Goal: Transaction & Acquisition: Purchase product/service

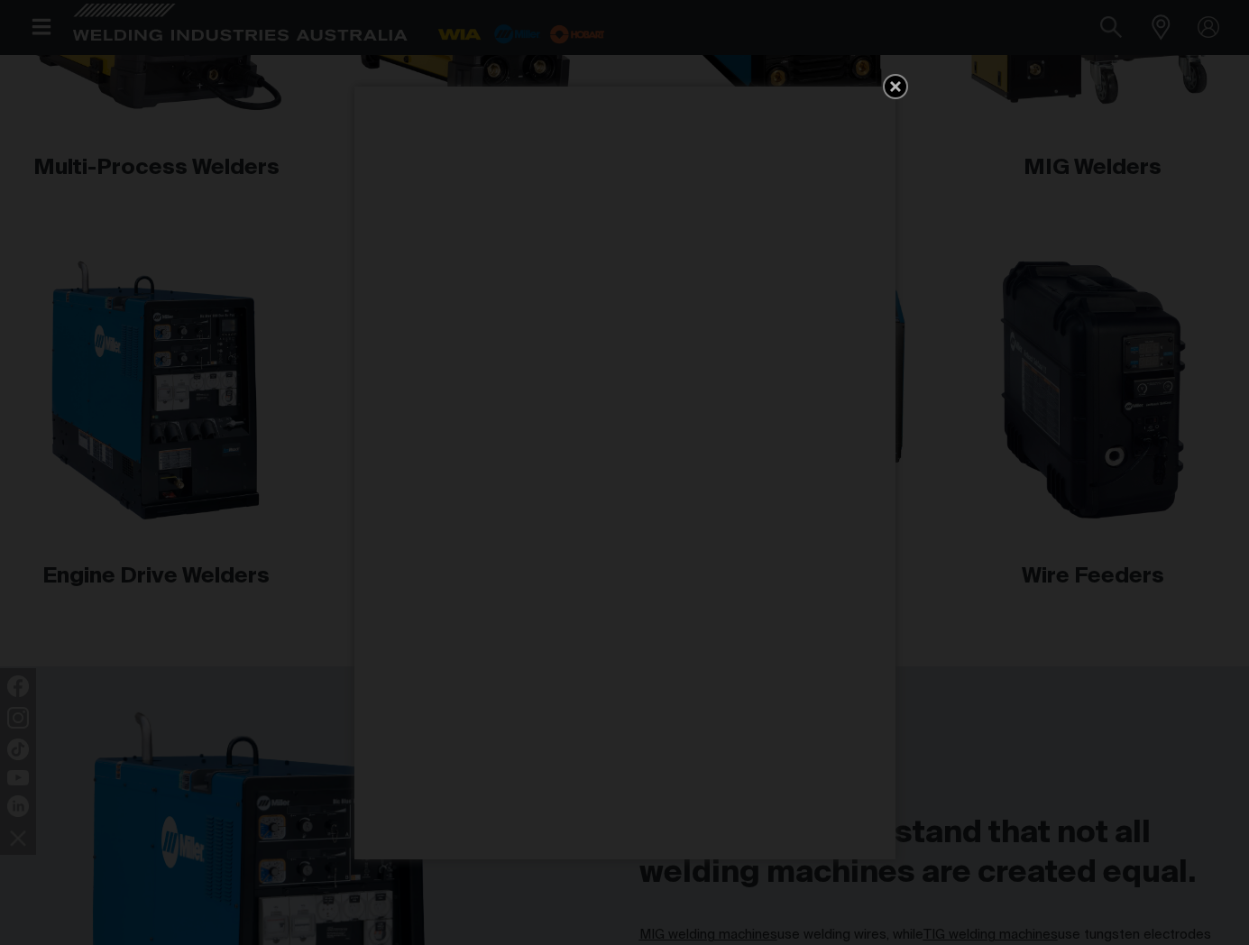
scroll to position [791, 0]
click at [889, 90] on icon "Get 5 WIA Welding Guides Free!" at bounding box center [896, 87] width 22 height 22
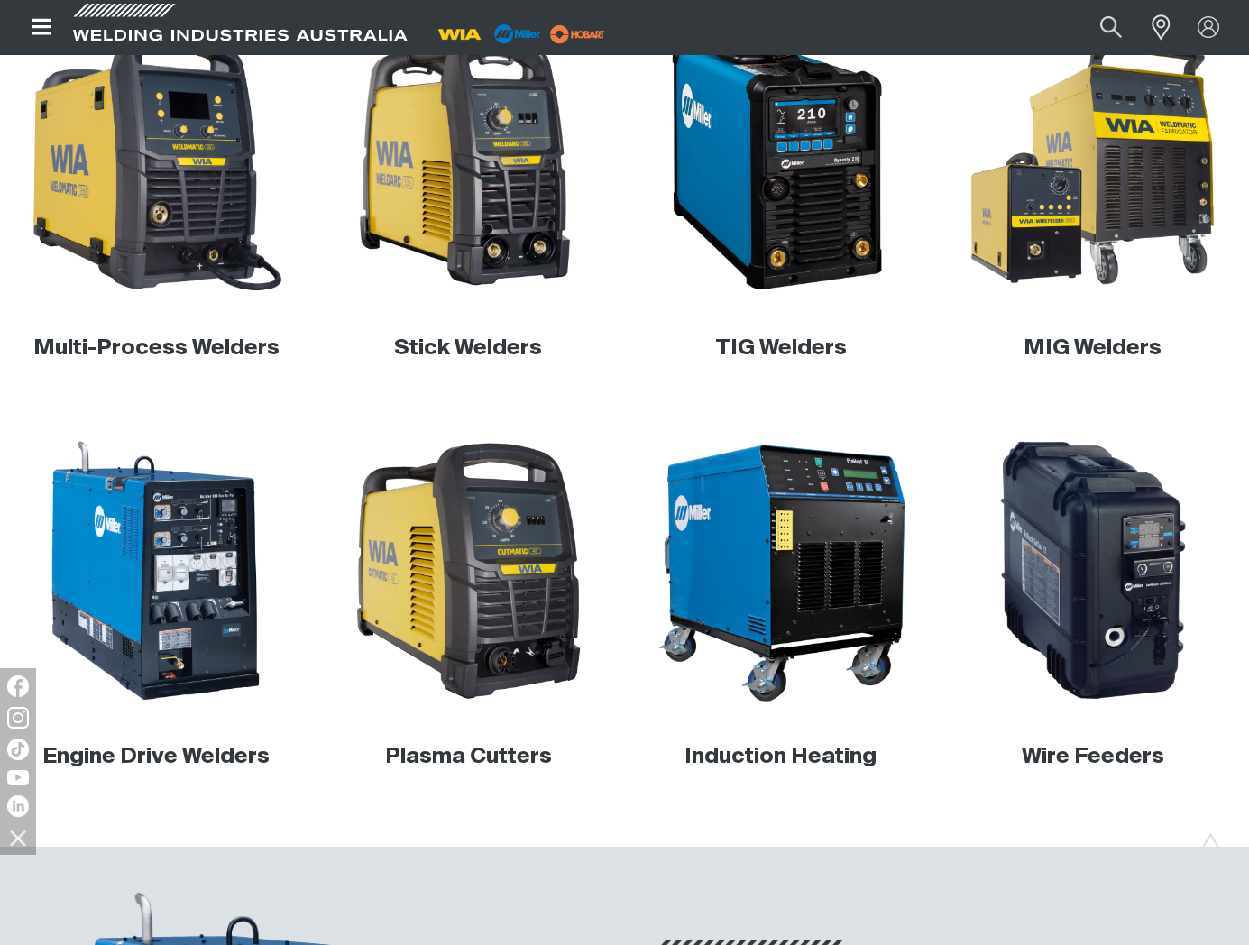
scroll to position [607, 0]
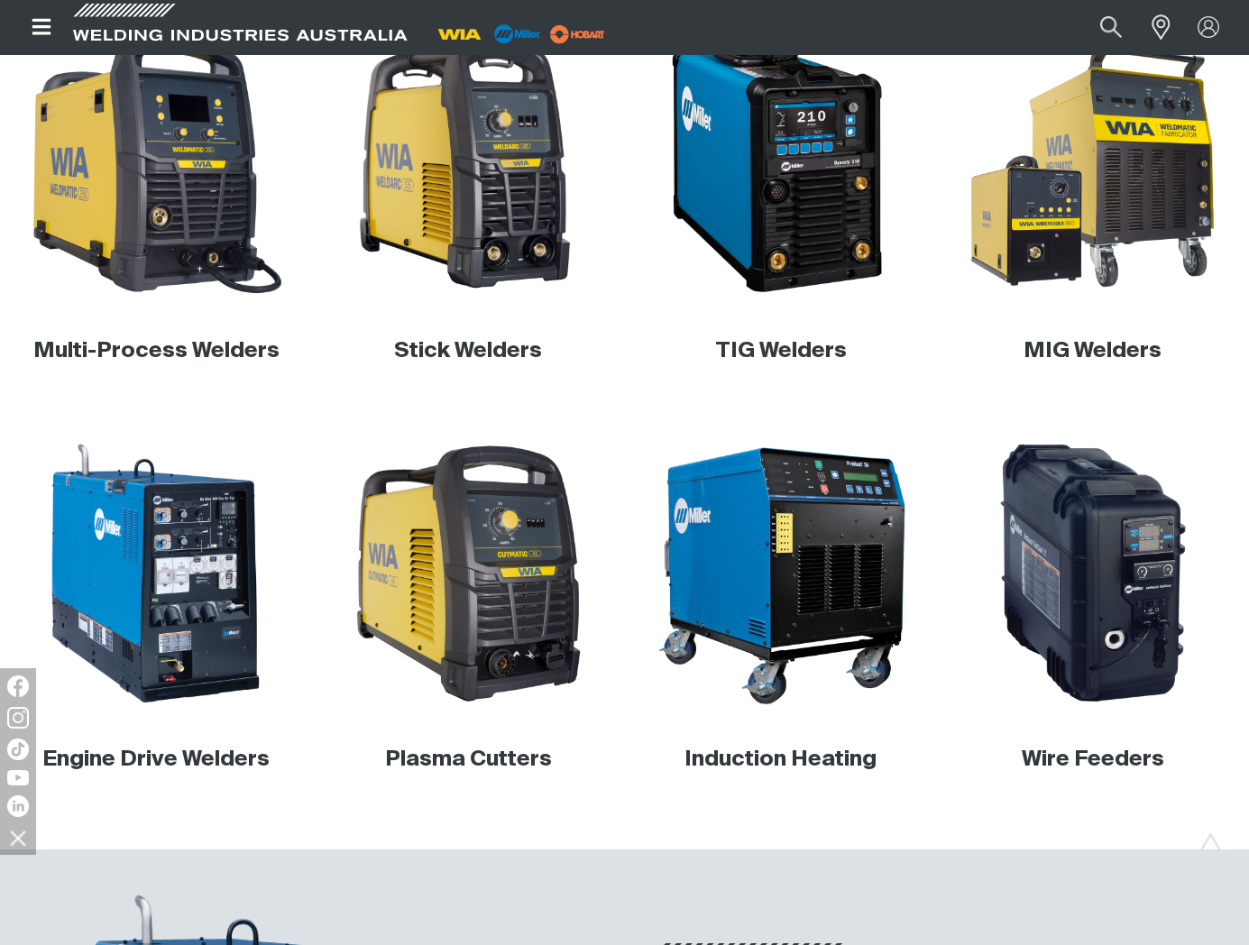
click at [1116, 342] on link "MIG Welders" at bounding box center [1092, 351] width 138 height 22
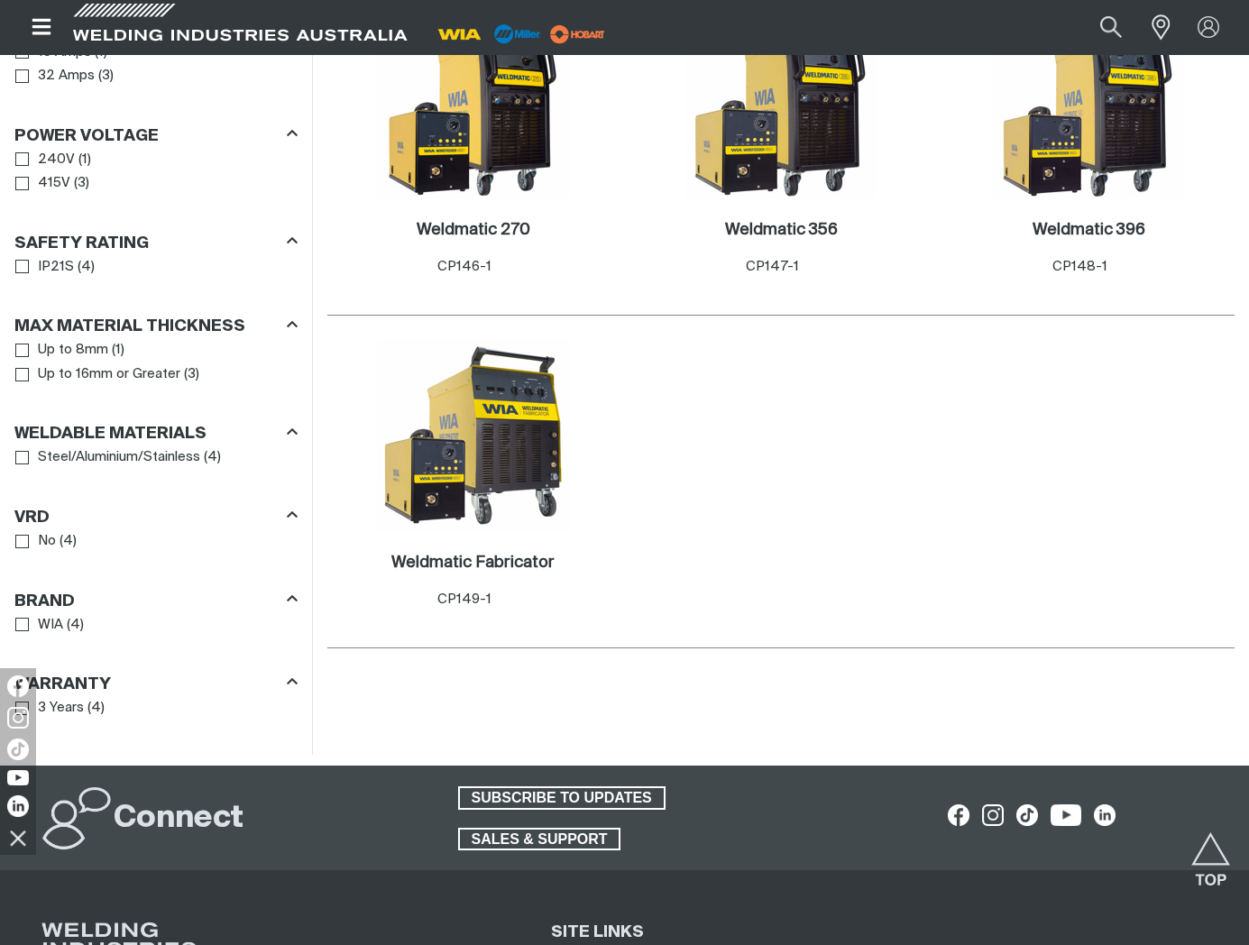
scroll to position [1088, 0]
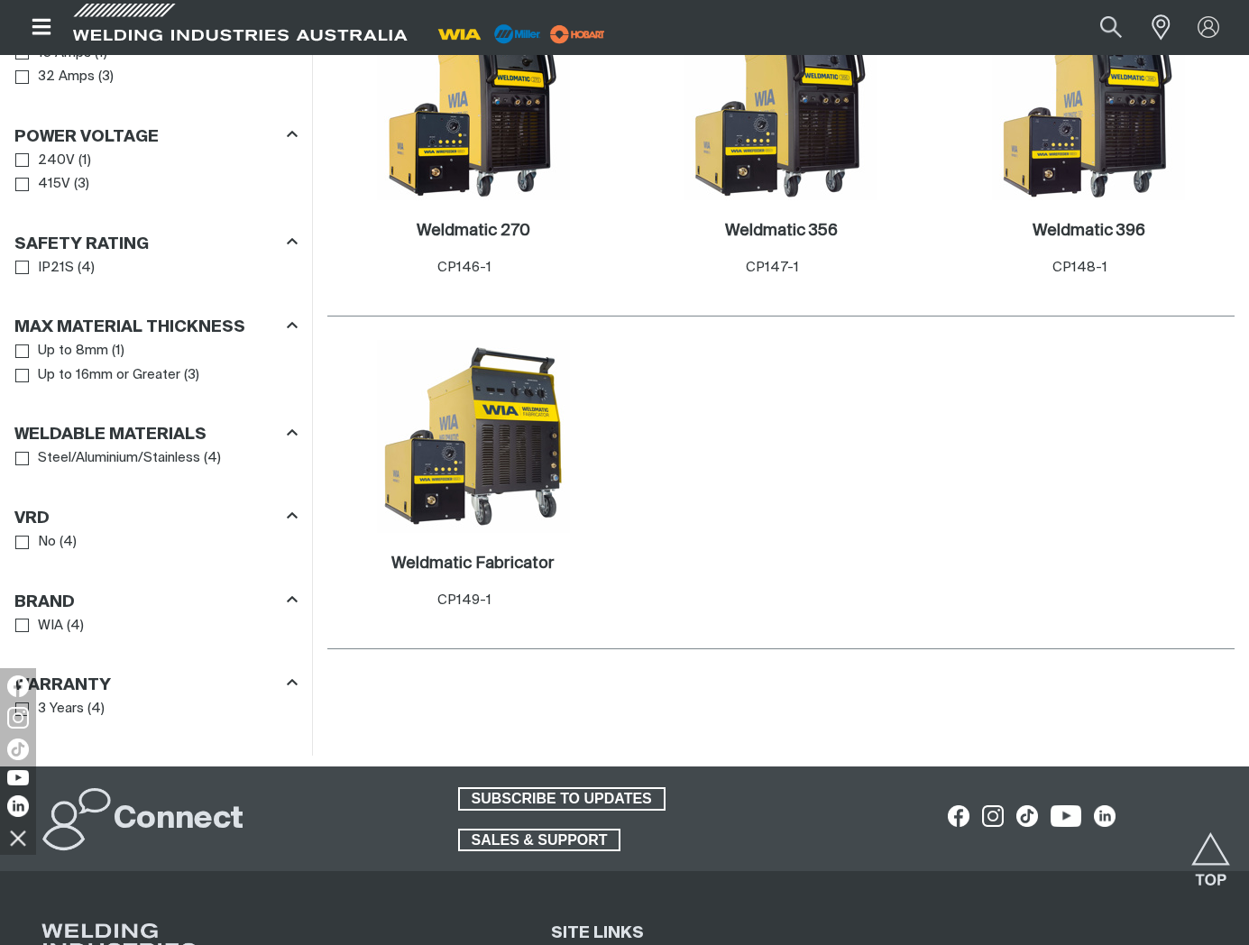
click at [19, 353] on span "Max Material Thickness" at bounding box center [22, 351] width 14 height 14
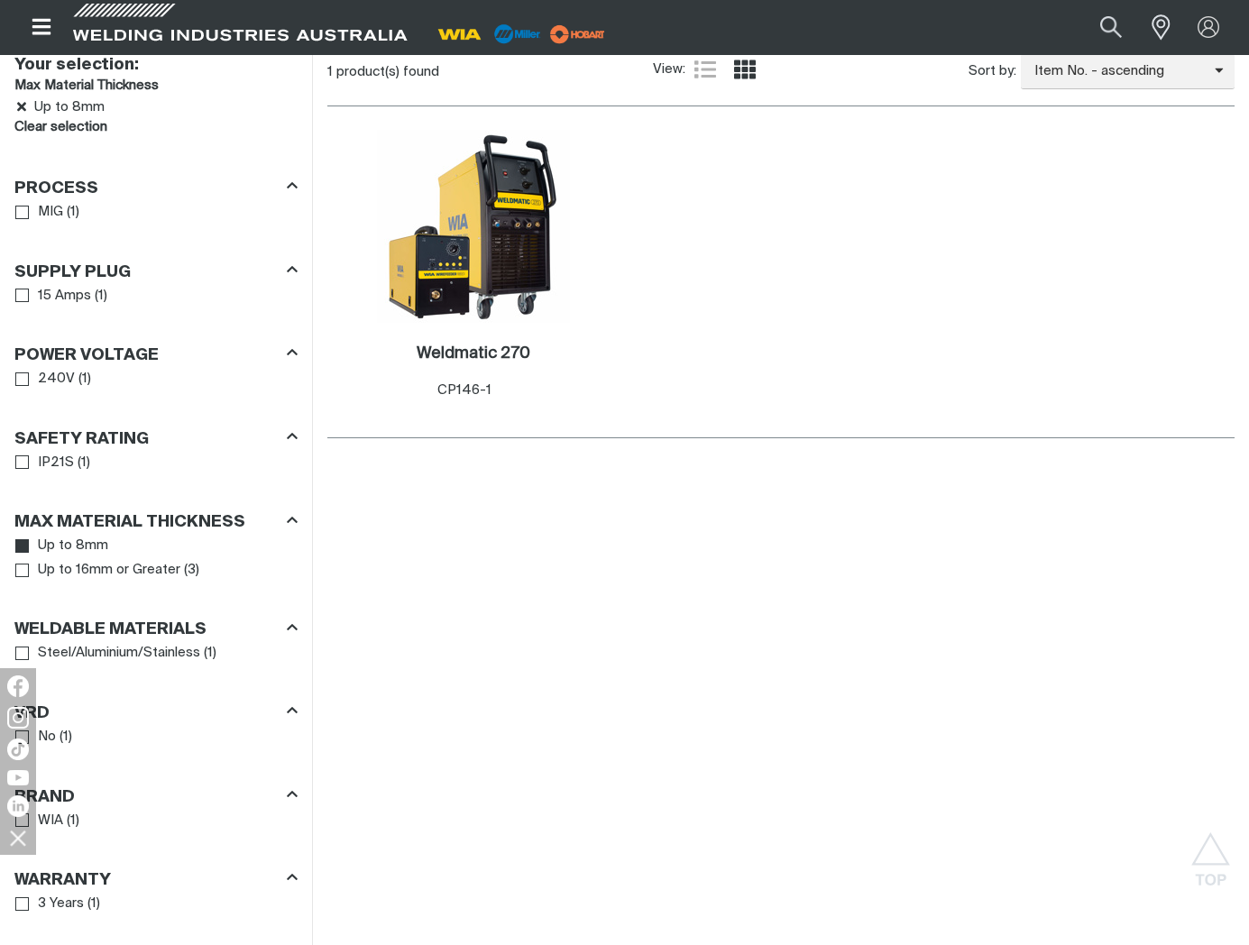
scroll to position [952, 0]
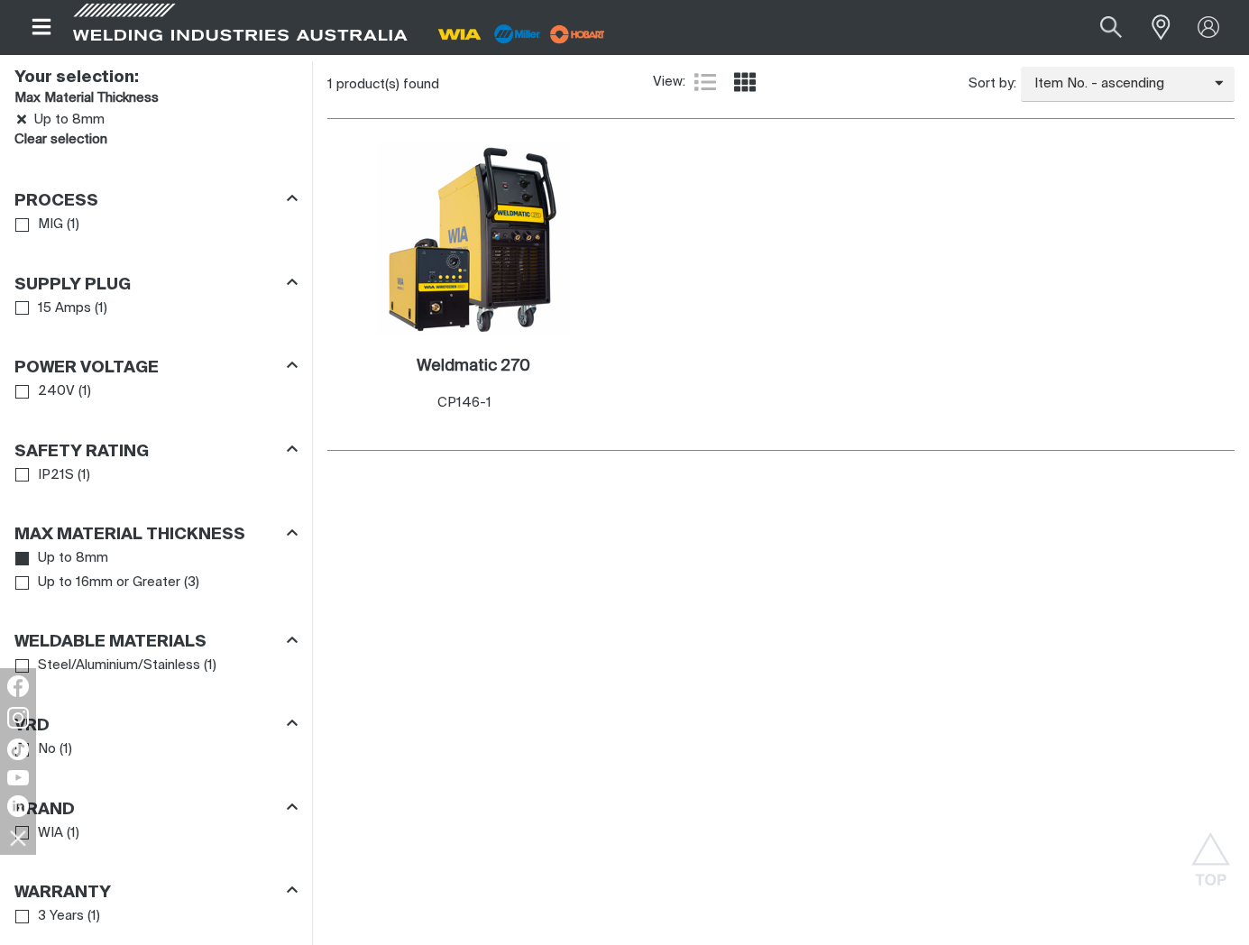
click at [19, 226] on span "Process" at bounding box center [22, 225] width 14 height 14
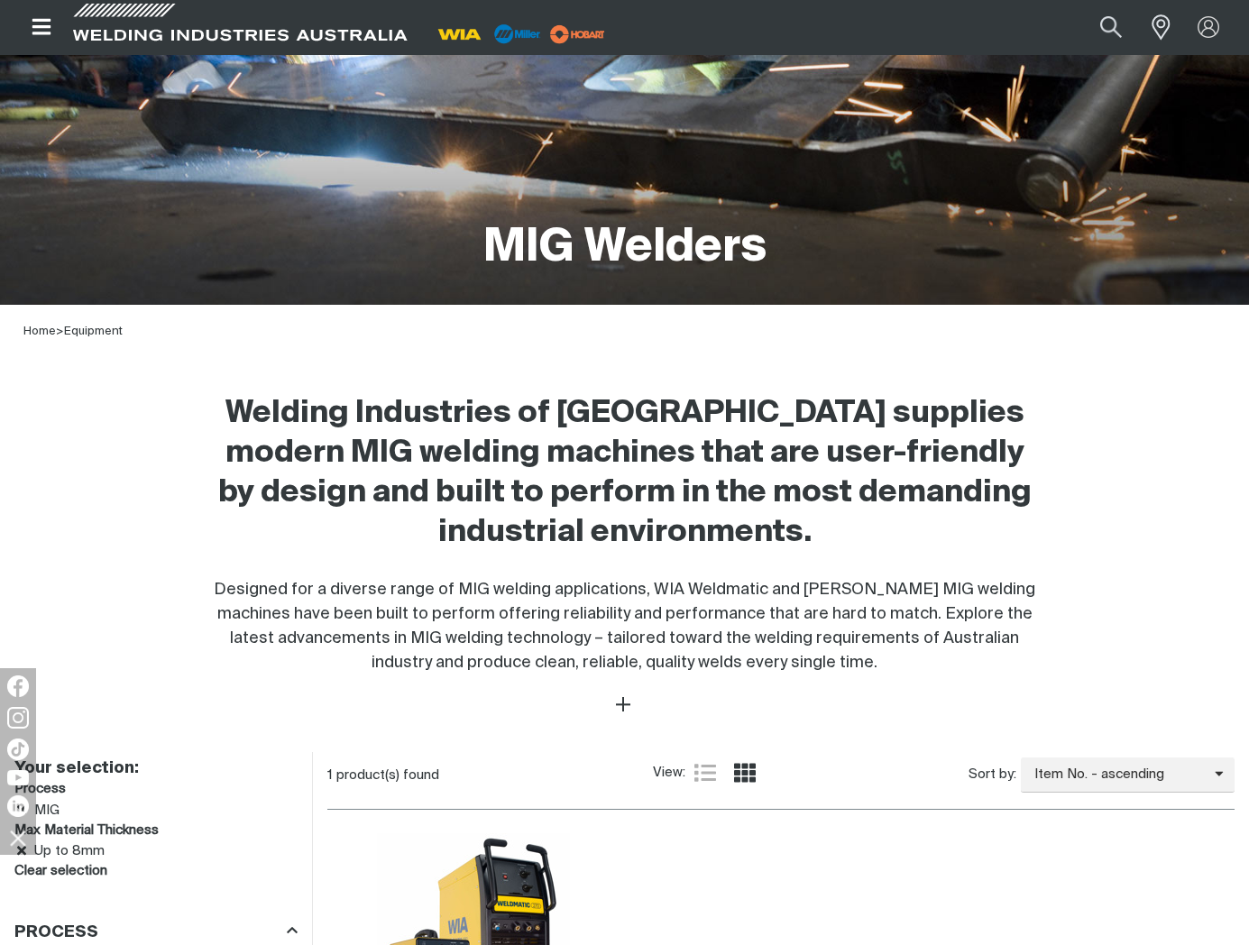
scroll to position [261, 0]
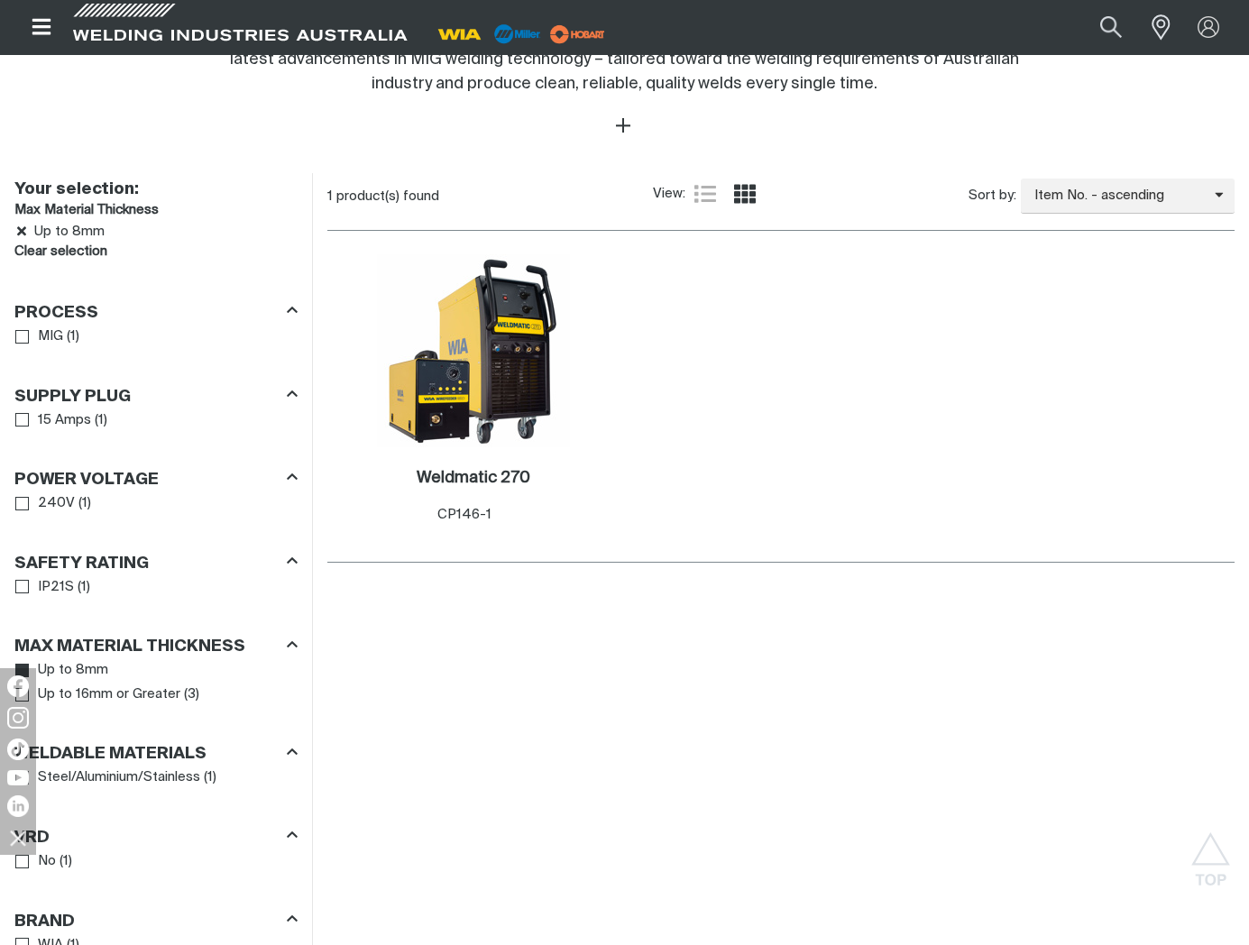
scroll to position [952, 0]
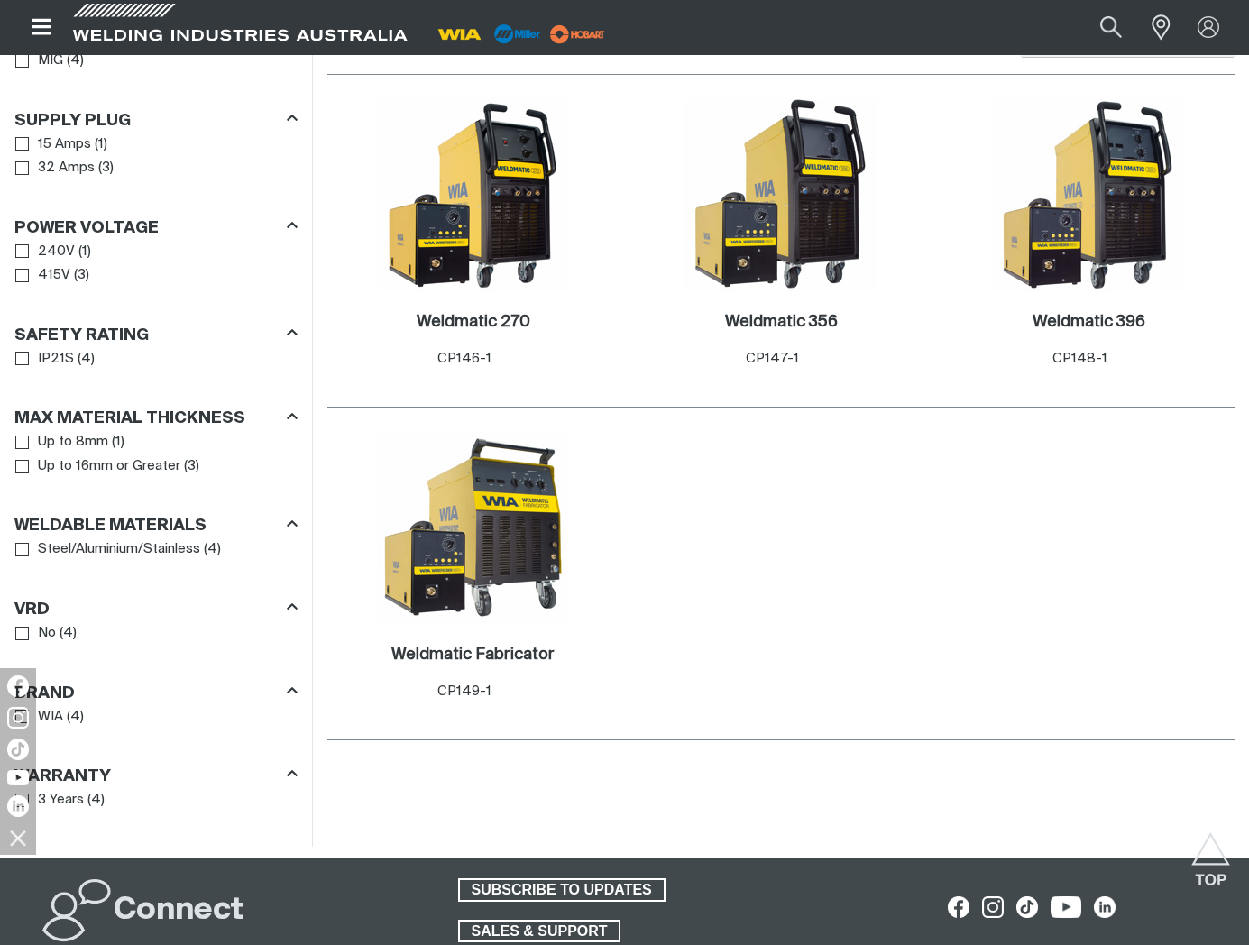
scroll to position [1088, 0]
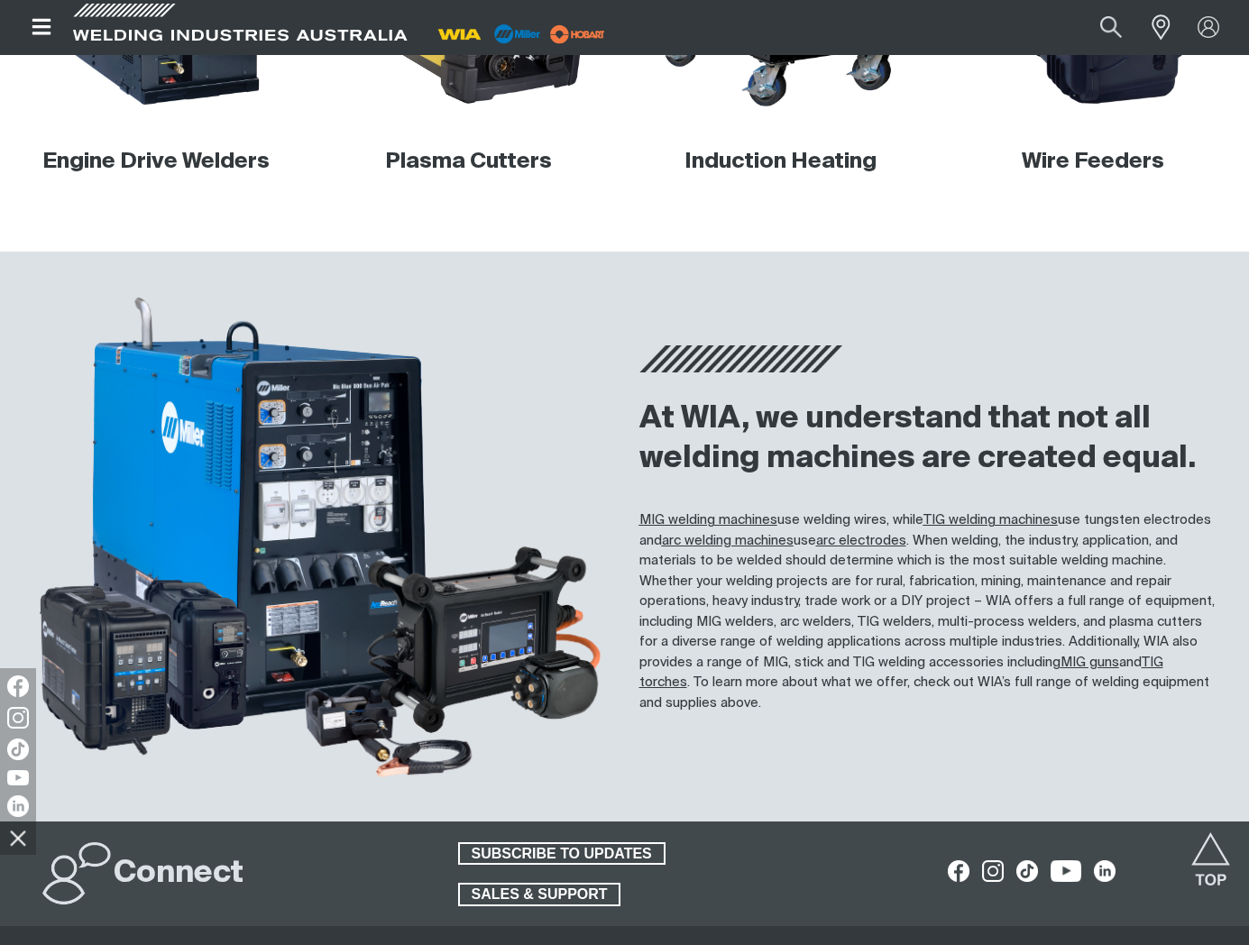
scroll to position [1205, 0]
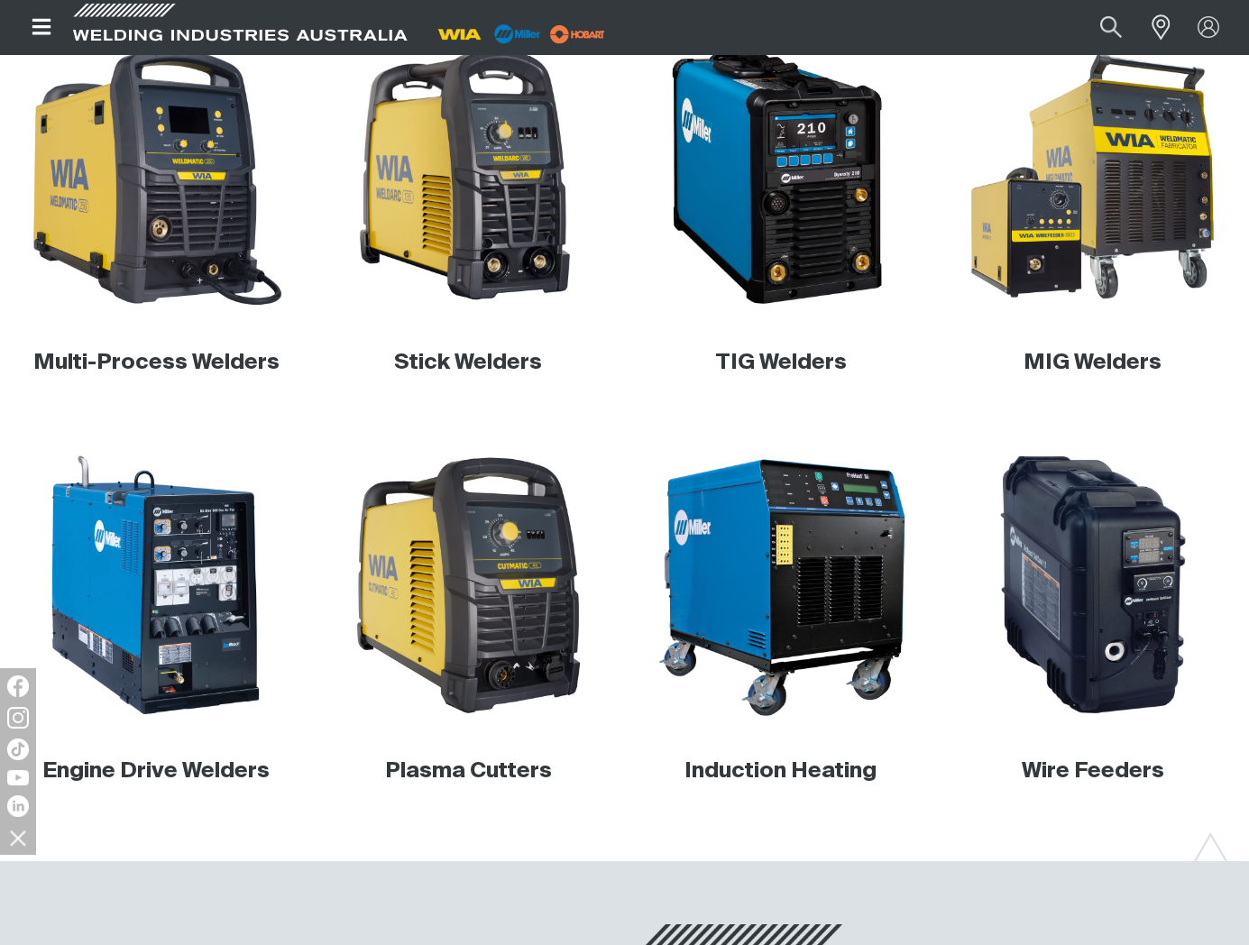
scroll to position [600, 0]
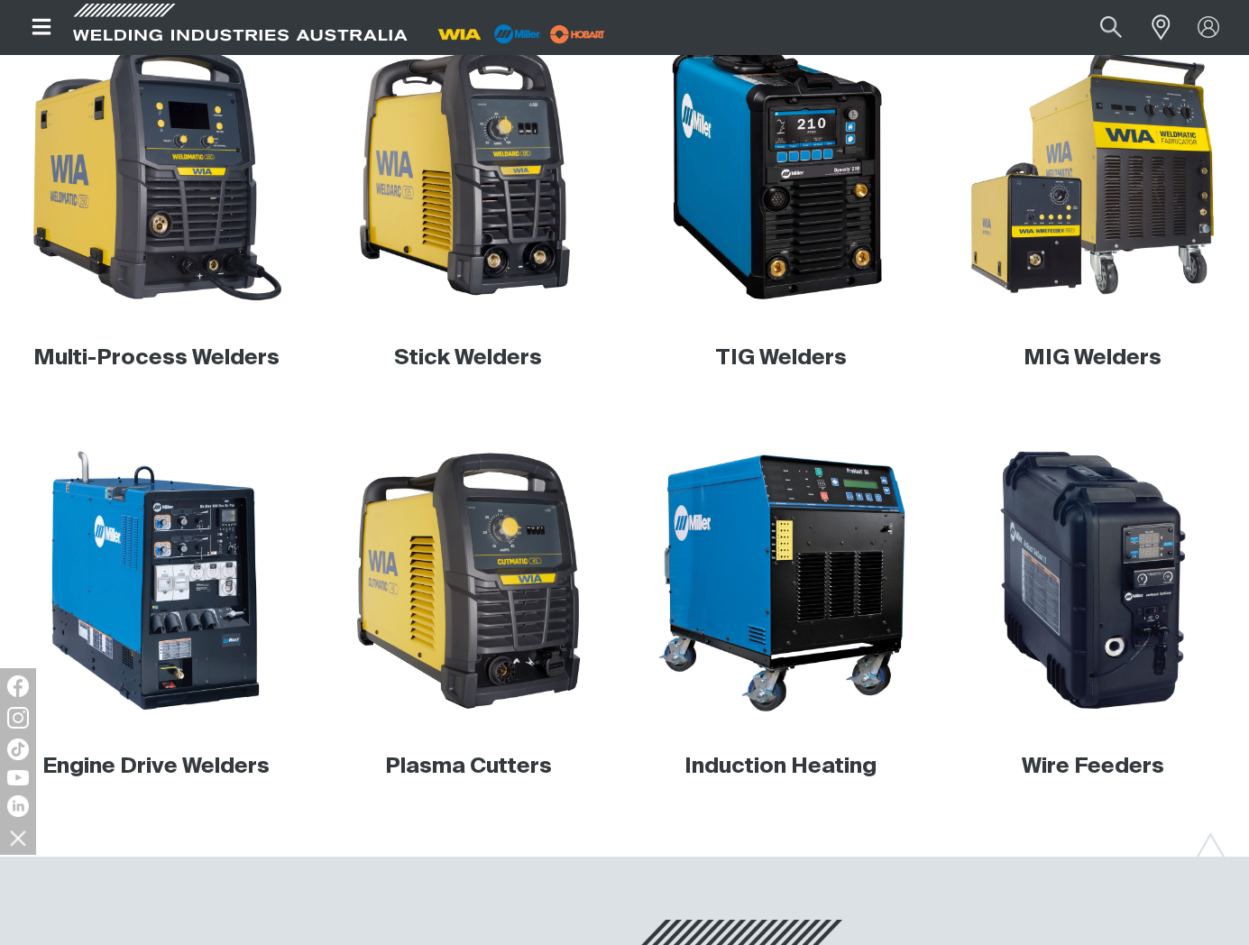
click at [142, 366] on link "Multi-Process Welders" at bounding box center [156, 358] width 246 height 22
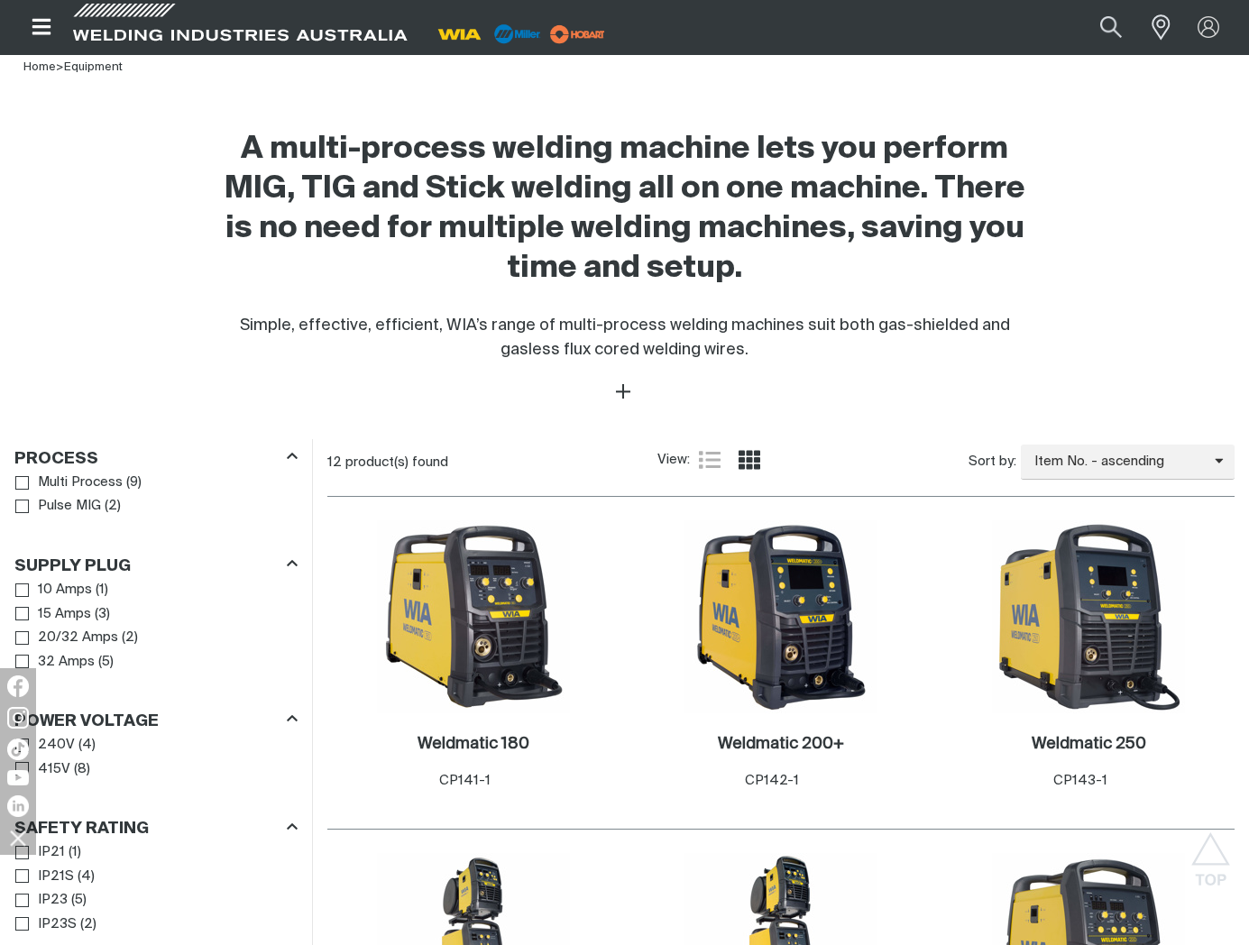
scroll to position [533, 0]
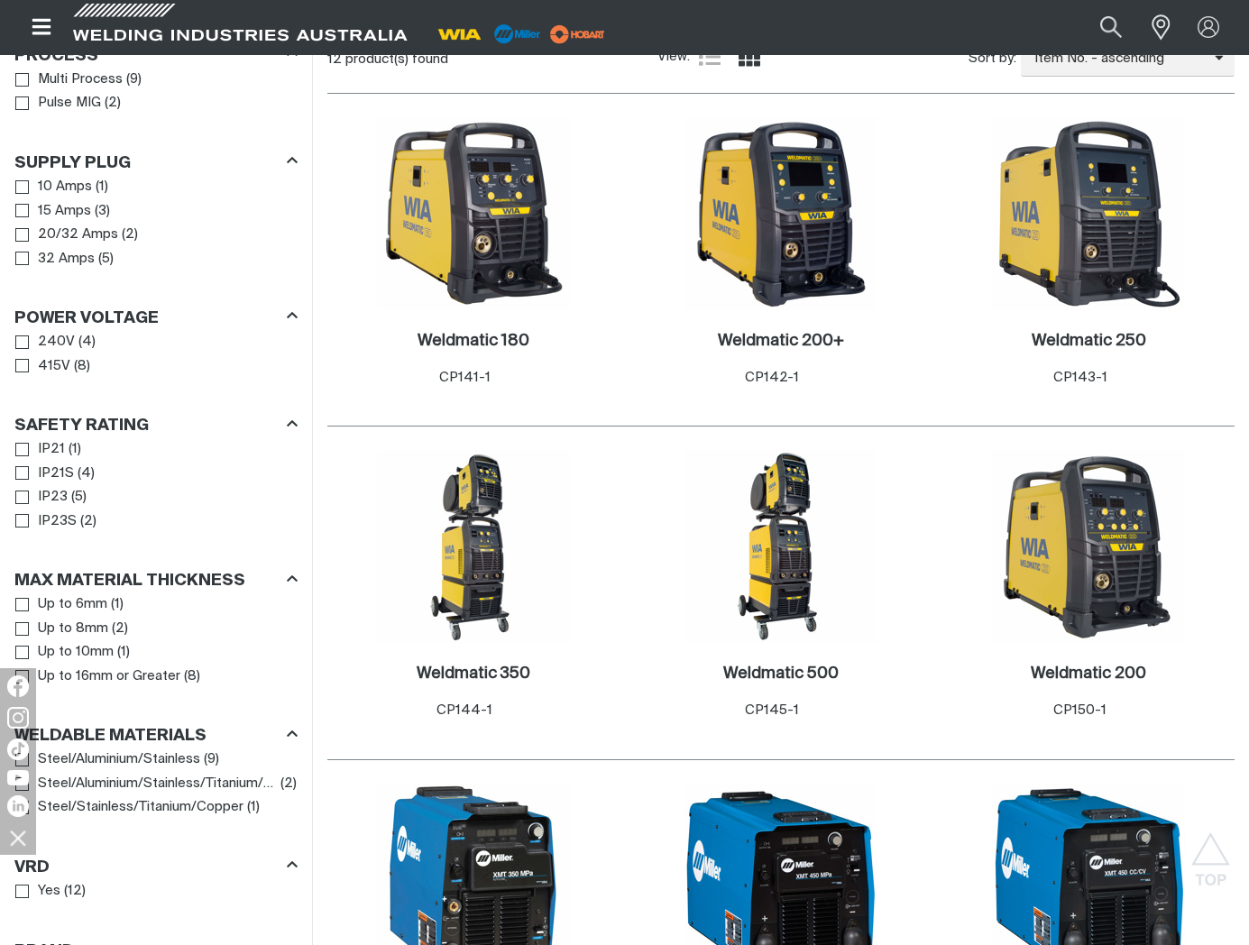
scroll to position [919, 0]
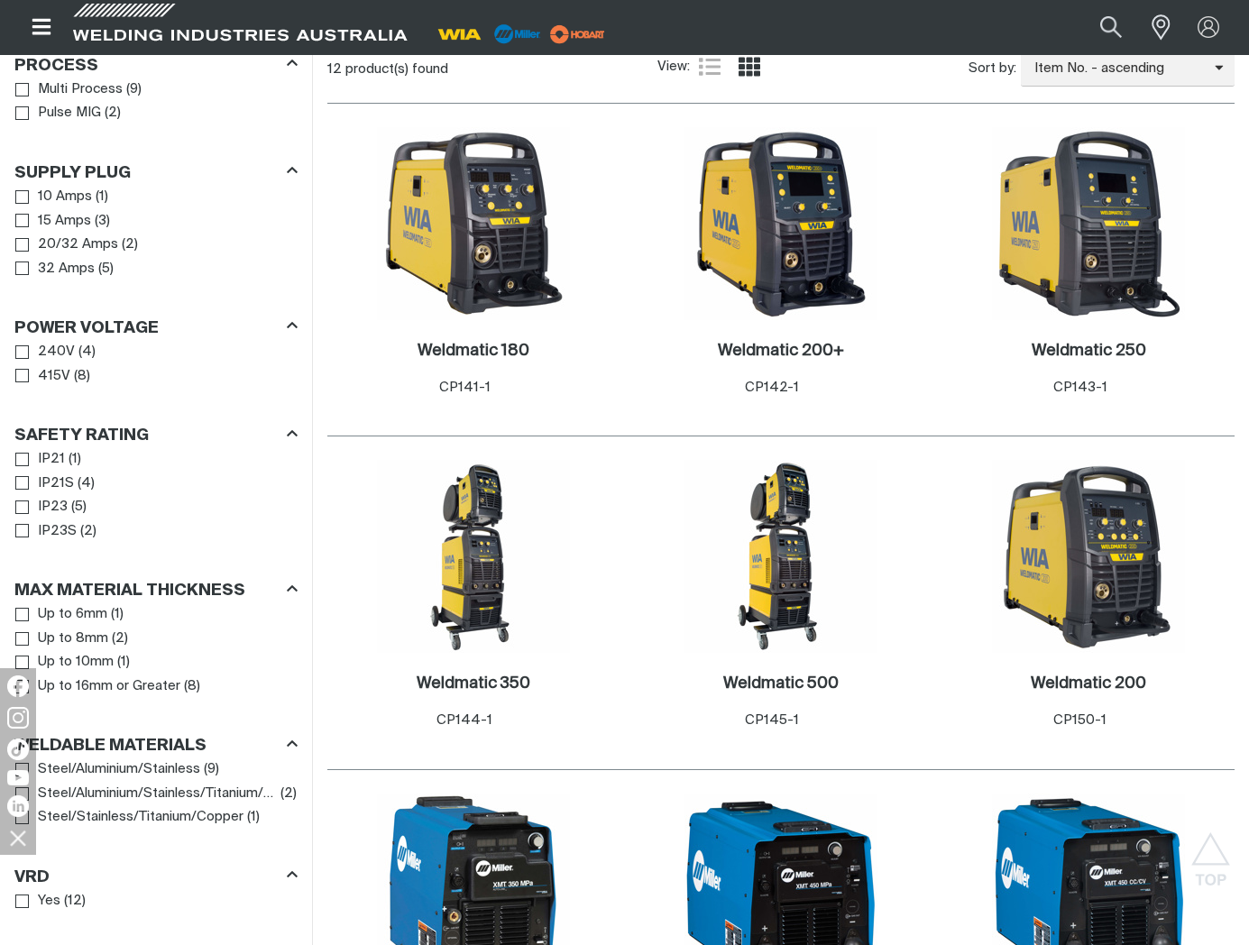
click at [508, 344] on h2 "Weldmatic 180 ." at bounding box center [474, 351] width 112 height 16
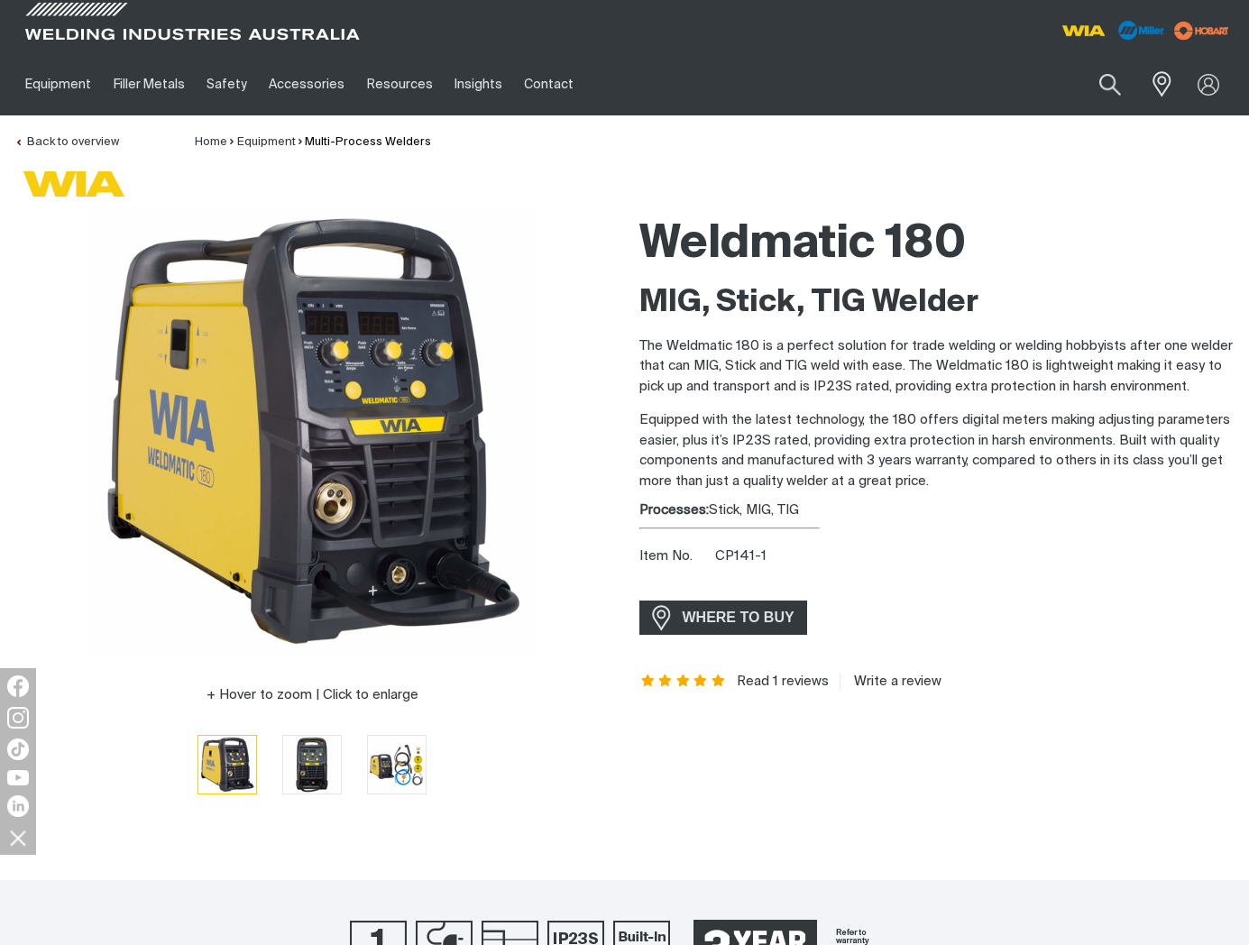
click at [57, 93] on link "Equipment" at bounding box center [57, 84] width 87 height 62
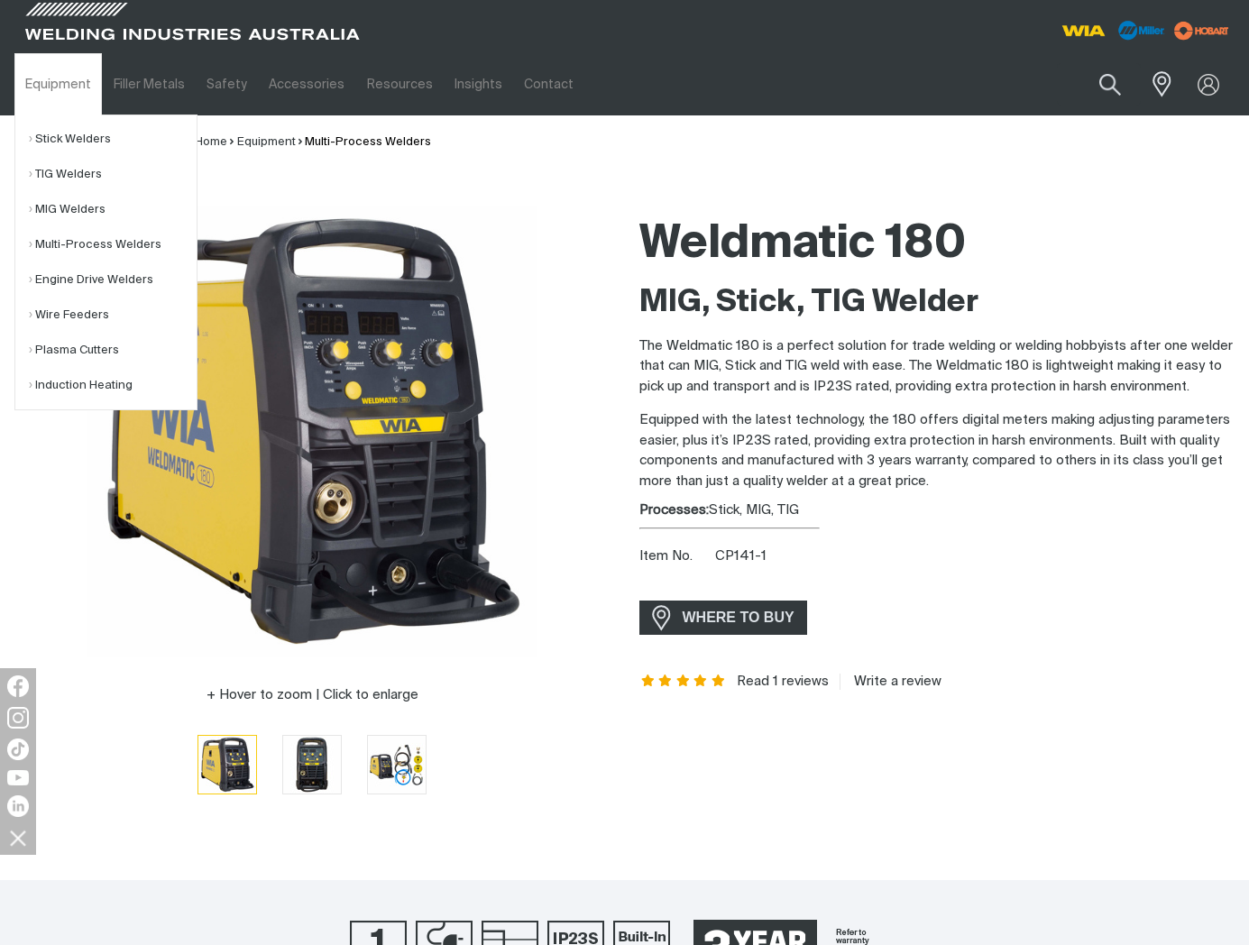
click at [56, 224] on link "MIG Welders" at bounding box center [113, 209] width 168 height 35
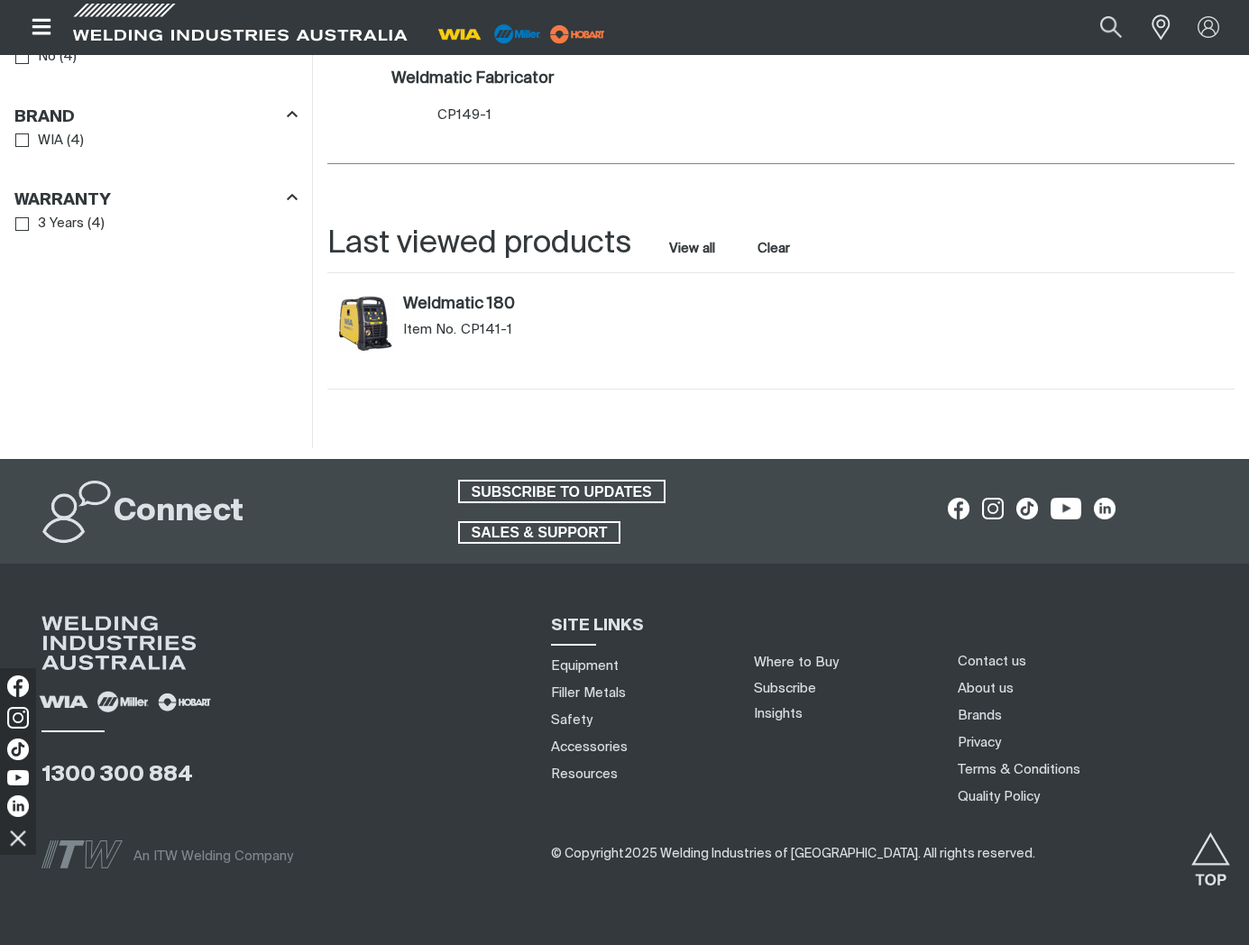
scroll to position [1571, 0]
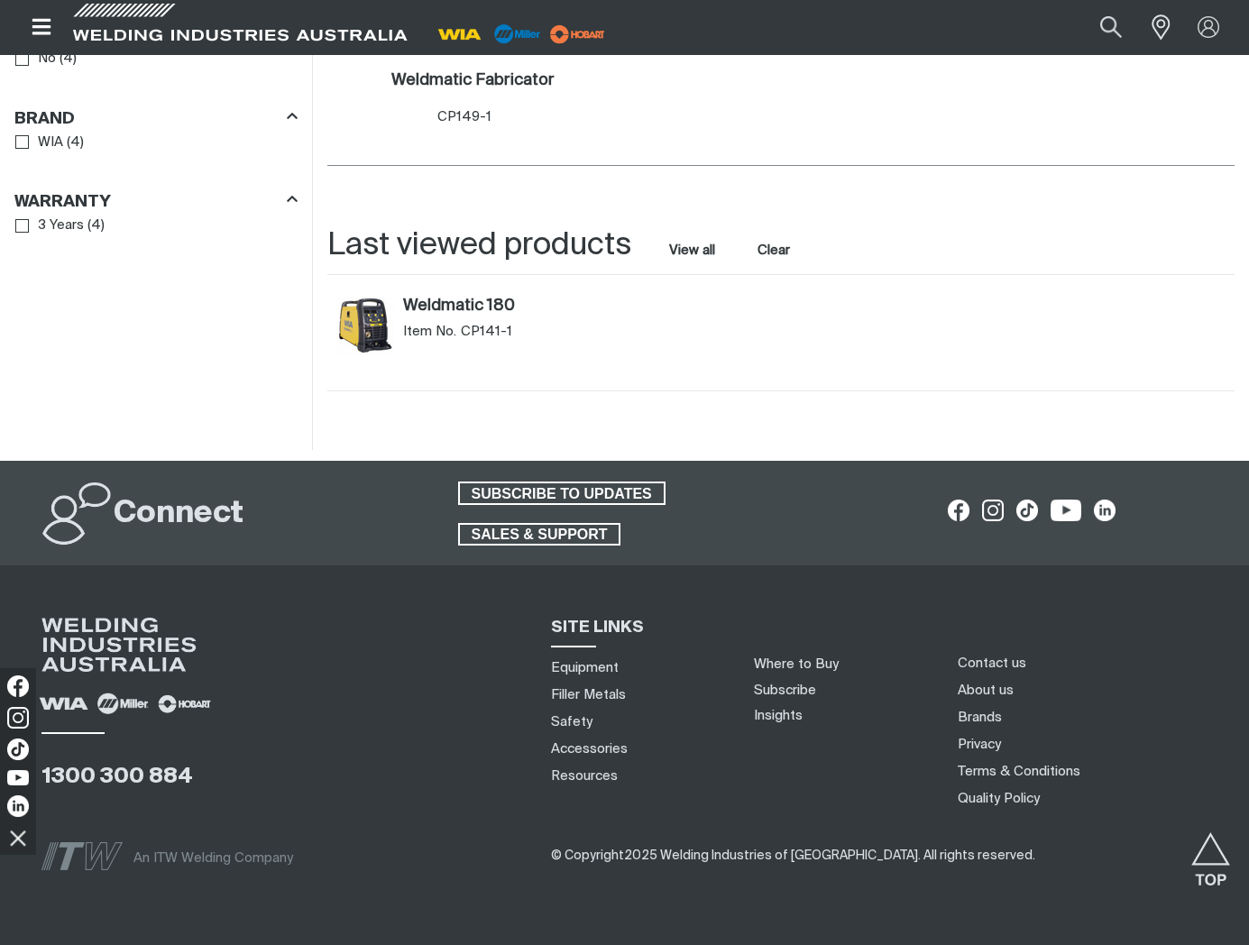
click at [437, 310] on link "Weldmatic 180" at bounding box center [511, 307] width 217 height 20
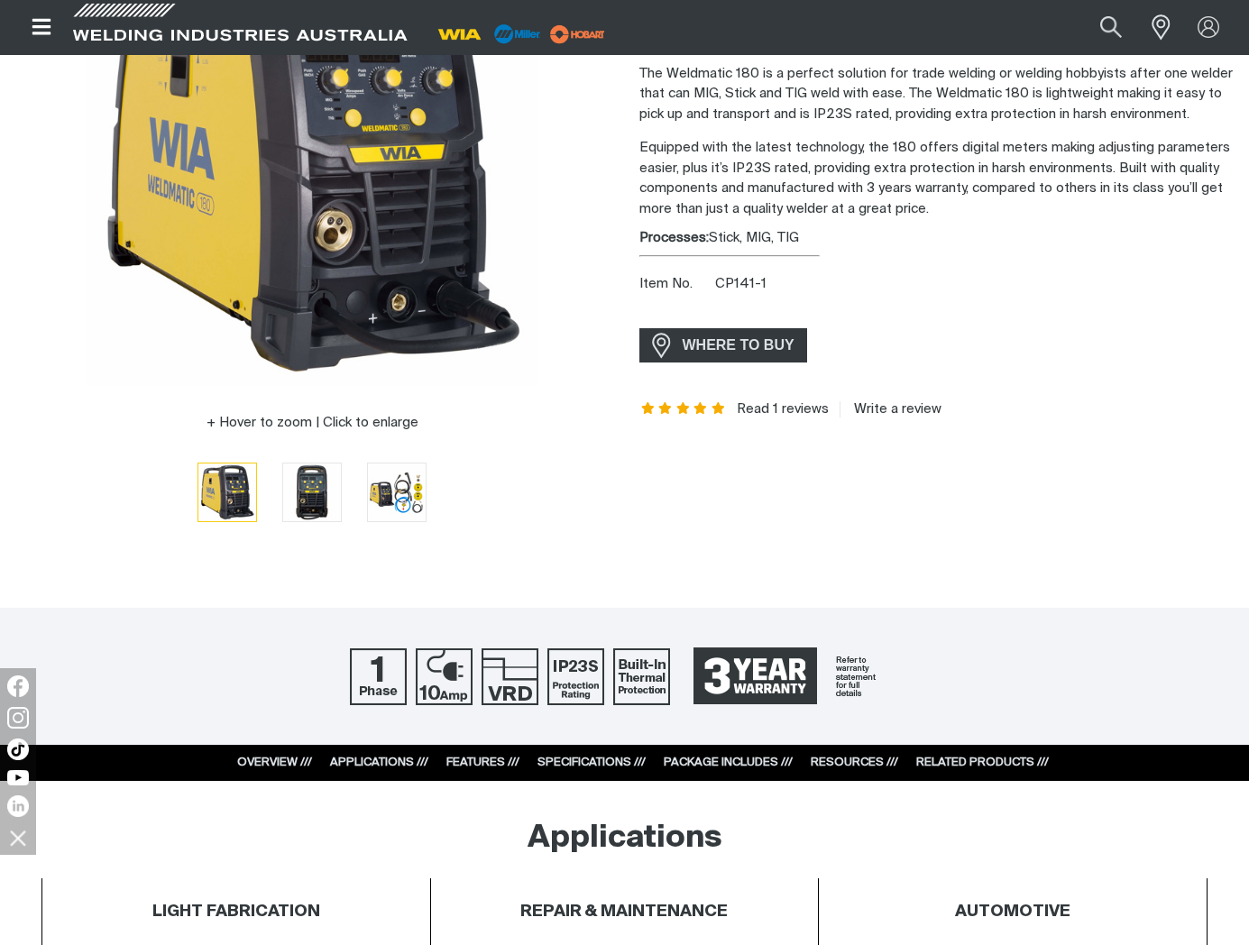
scroll to position [273, 0]
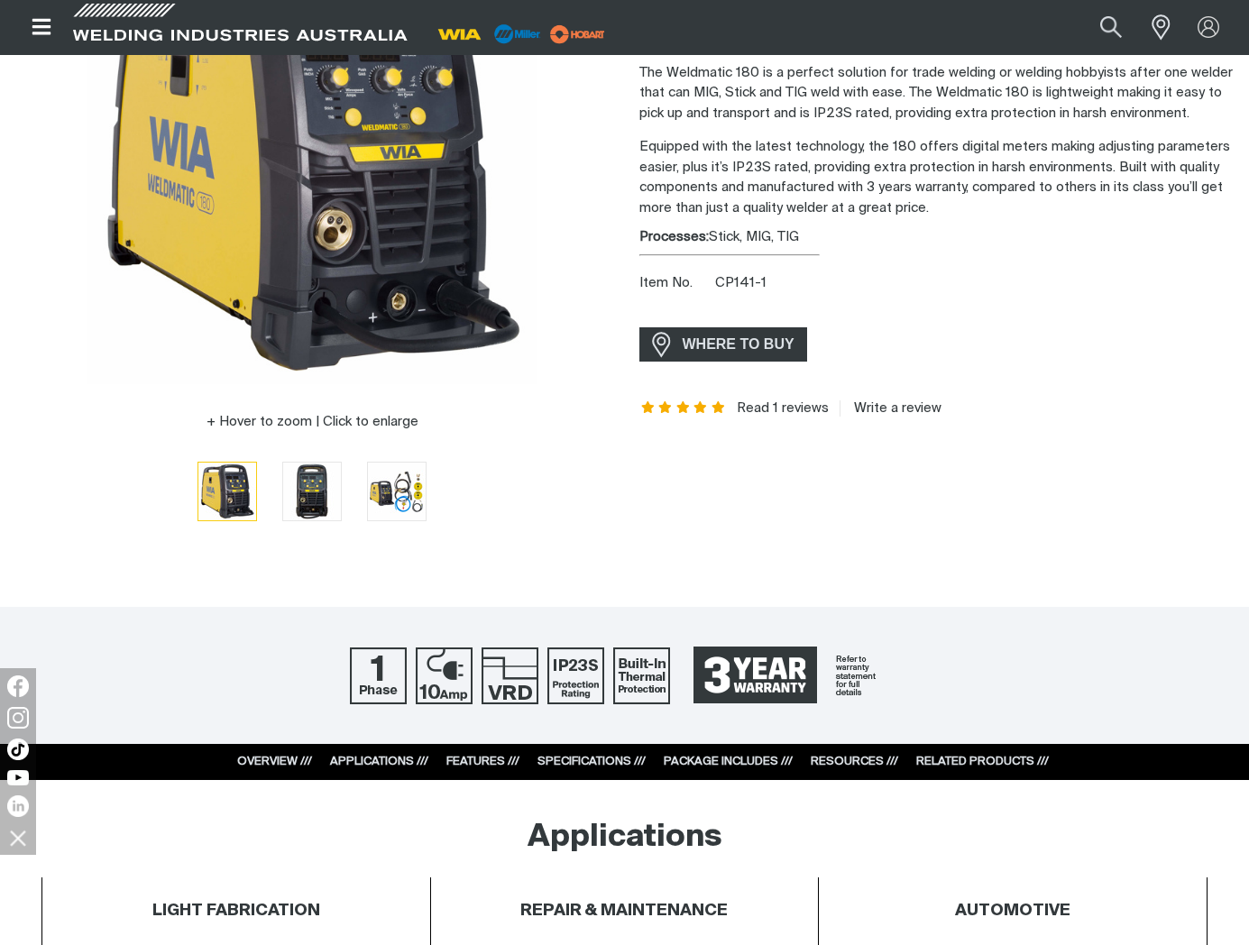
click at [723, 350] on span "WHERE TO BUY" at bounding box center [738, 344] width 135 height 29
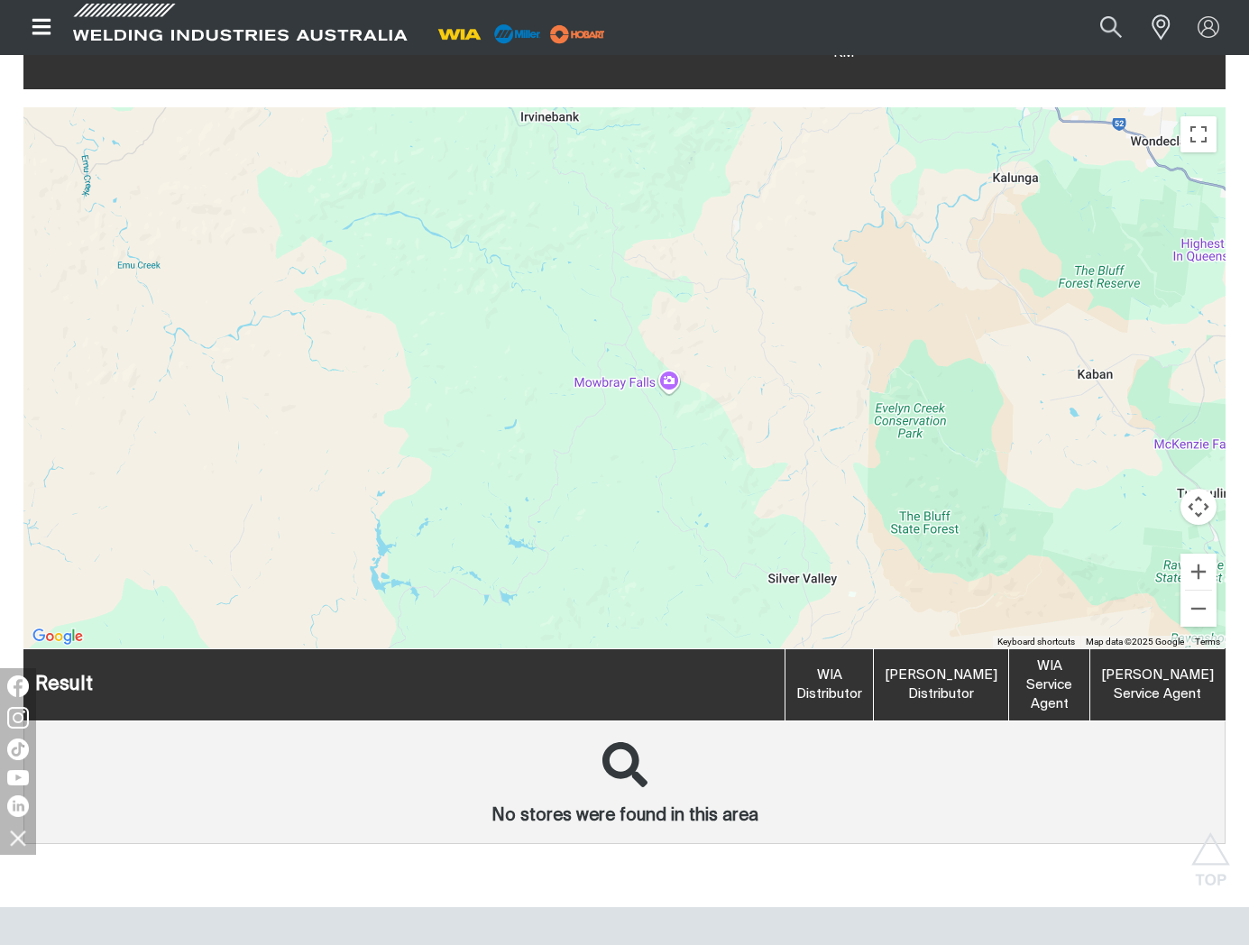
scroll to position [577, 0]
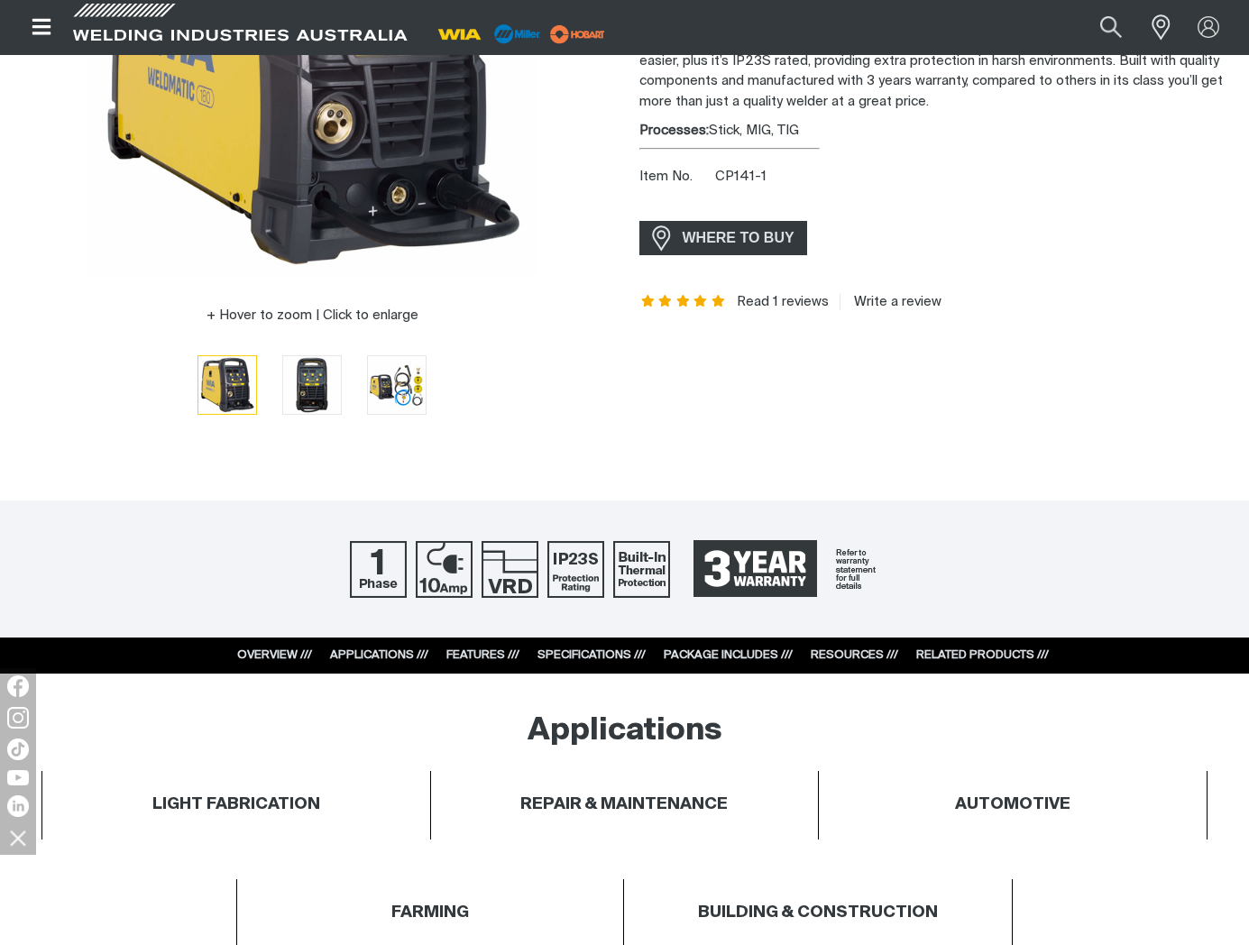
scroll to position [384, 0]
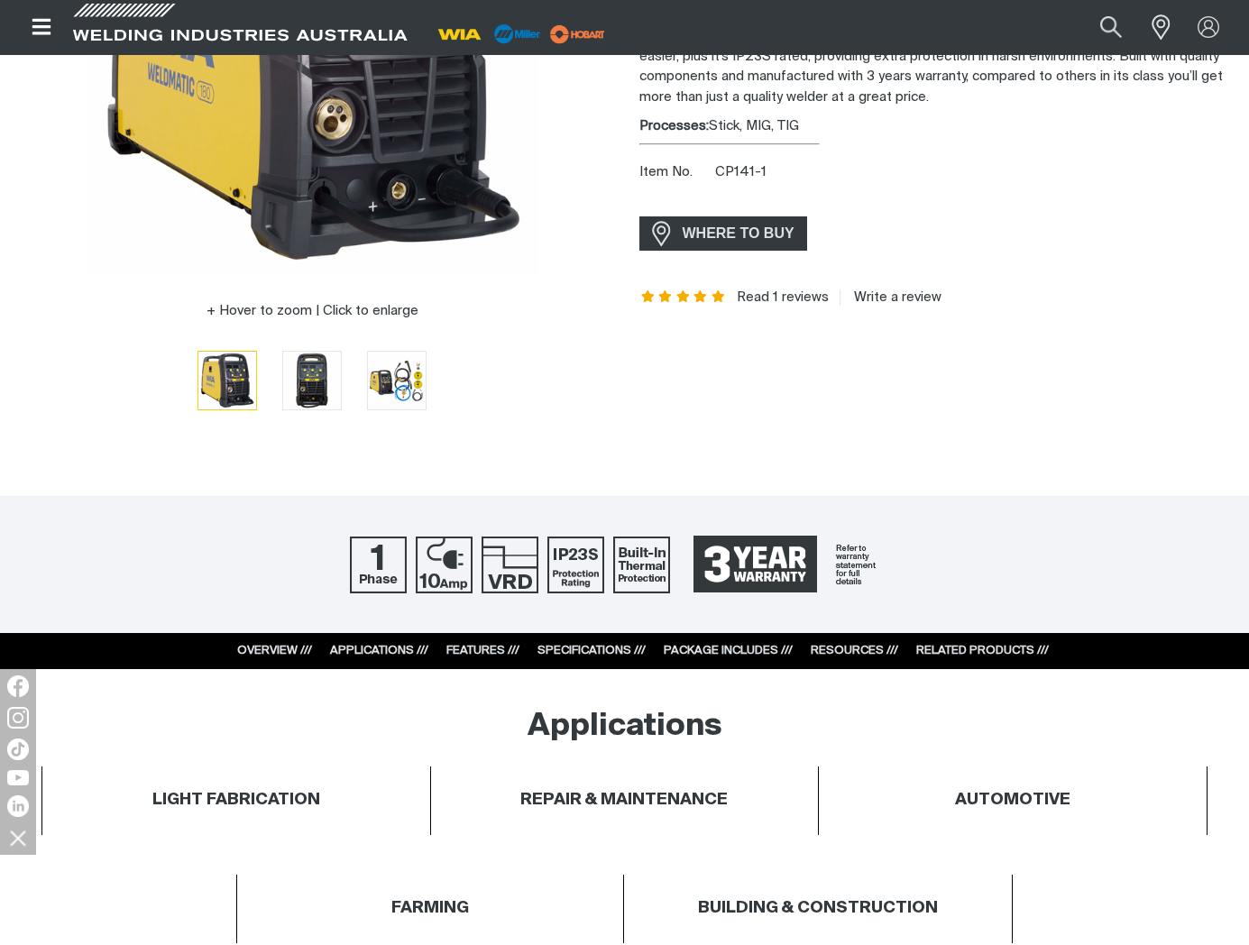
click at [390, 381] on img "Go to slide 3" at bounding box center [397, 381] width 58 height 58
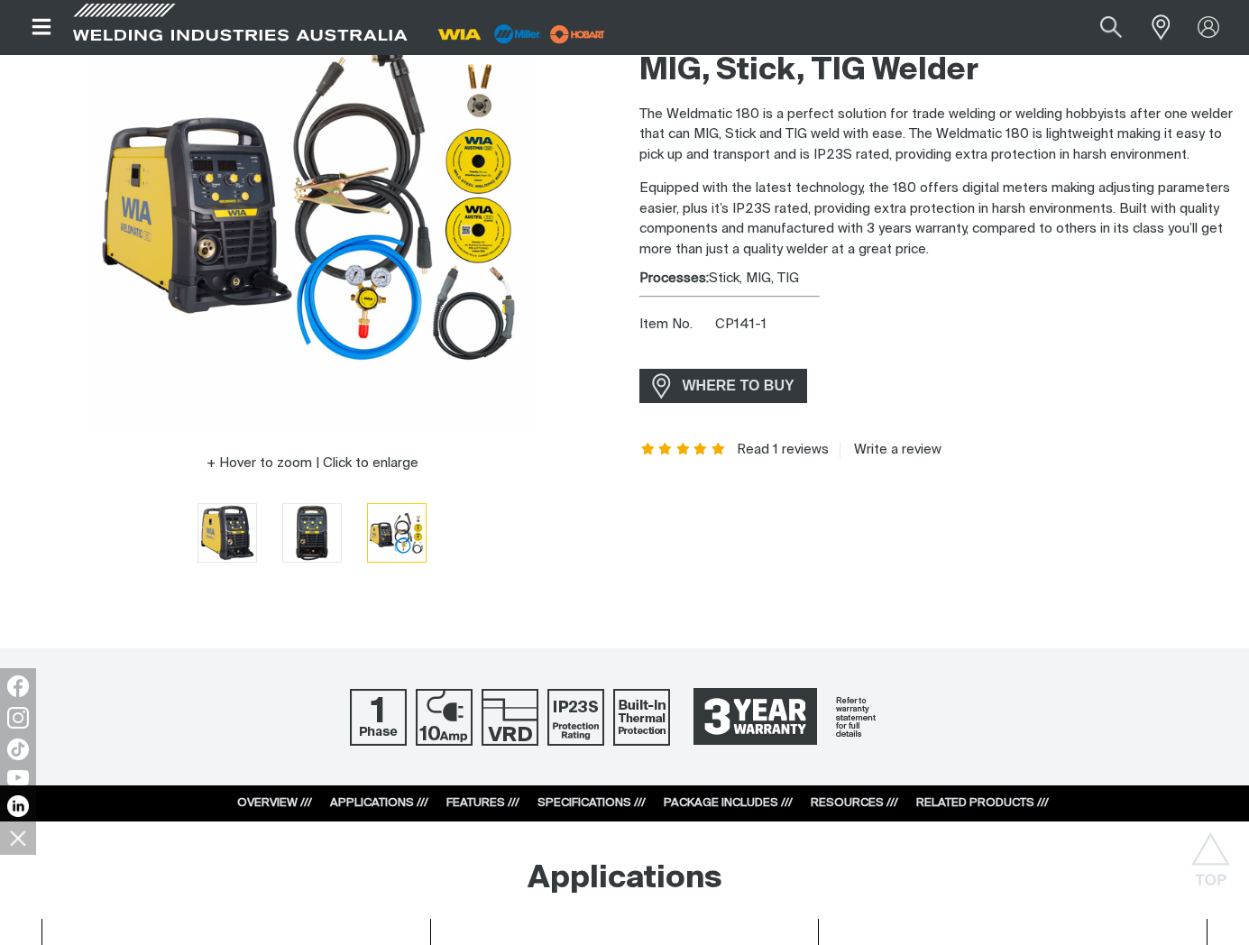
scroll to position [0, 0]
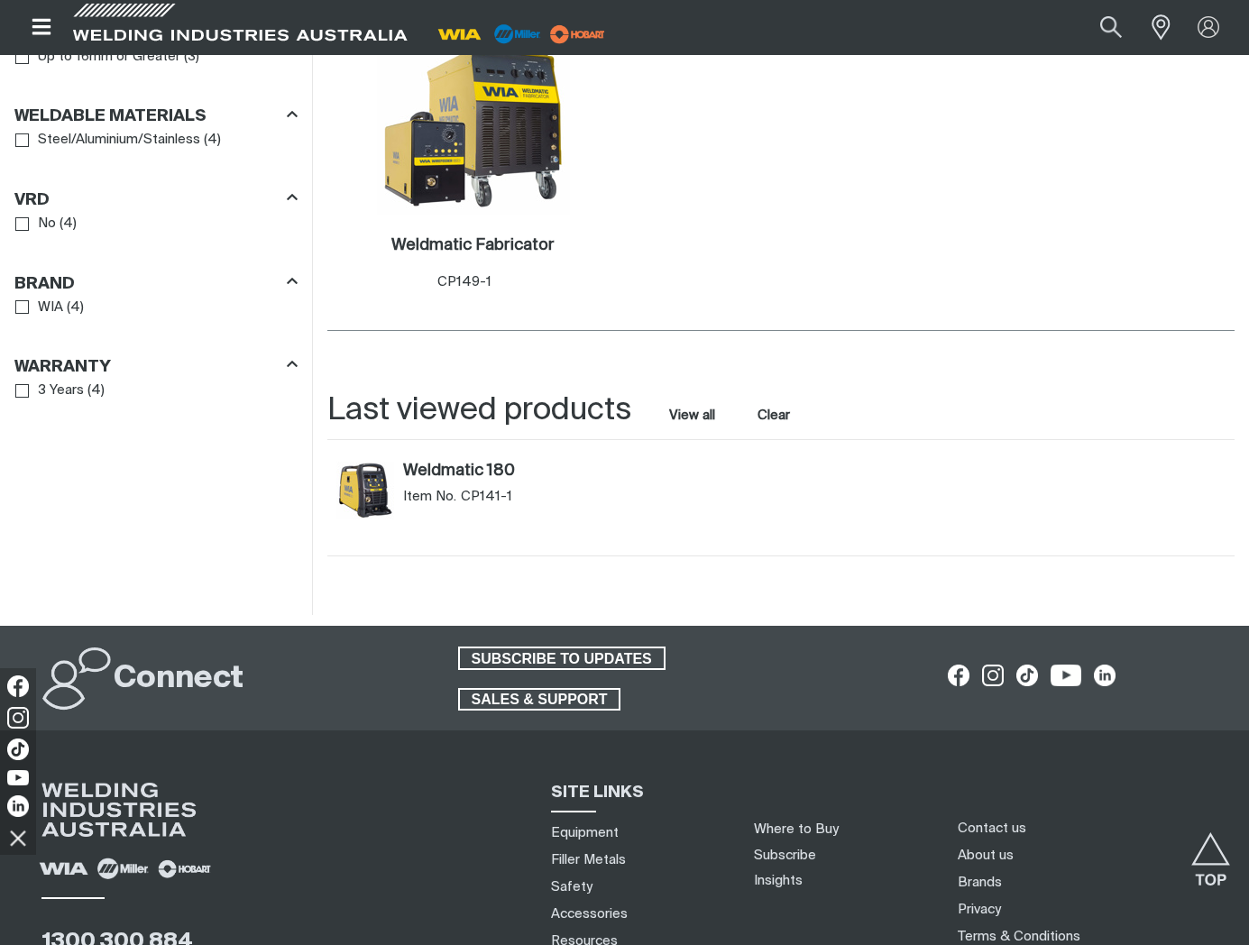
scroll to position [1571, 0]
